Goal: Navigation & Orientation: Find specific page/section

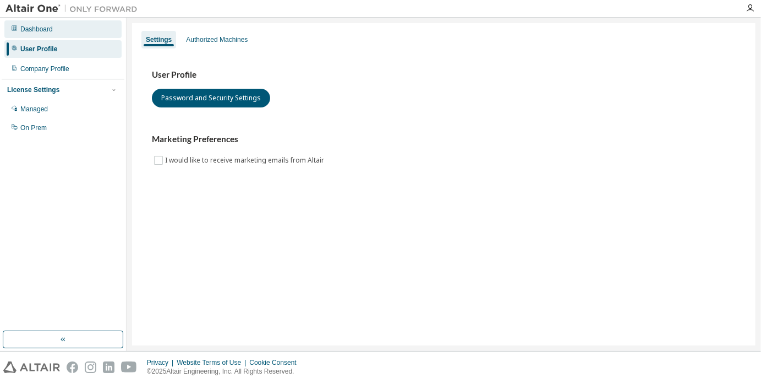
click at [75, 24] on div "Dashboard" at bounding box center [62, 29] width 117 height 18
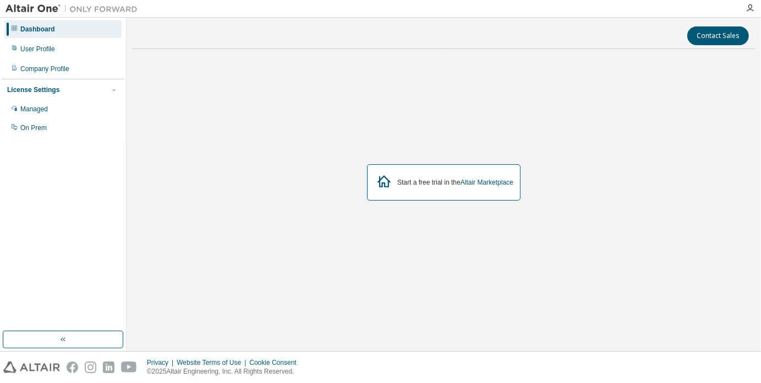
click at [432, 183] on div "Start a free trial in the Altair Marketplace" at bounding box center [455, 182] width 116 height 9
click at [750, 10] on icon "button" at bounding box center [750, 8] width 9 height 9
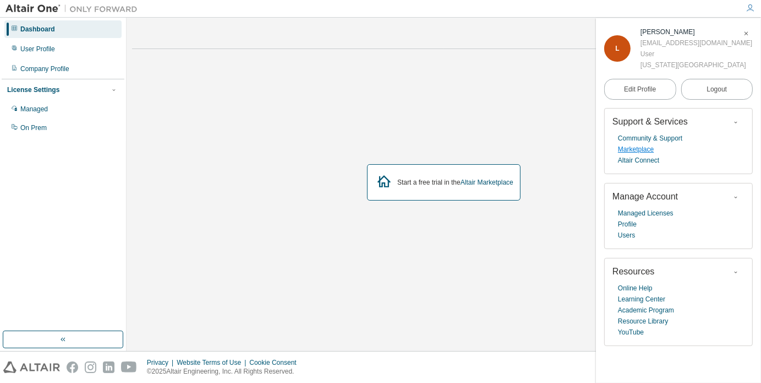
click at [635, 151] on link "Marketplace" at bounding box center [636, 149] width 36 height 11
